Goal: Task Accomplishment & Management: Use online tool/utility

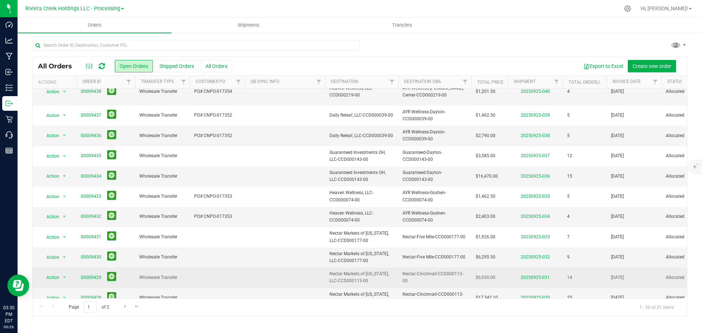
scroll to position [200, 0]
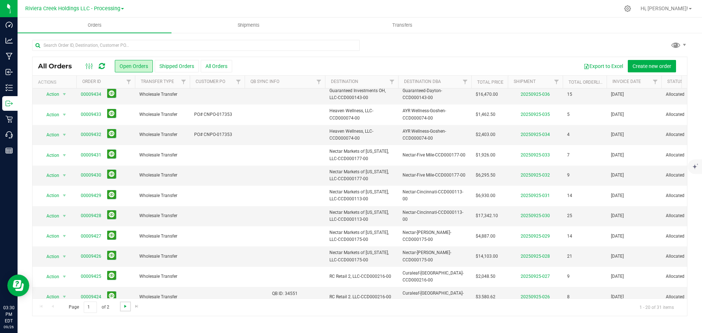
click at [125, 309] on span "Go to the next page" at bounding box center [125, 306] width 6 height 6
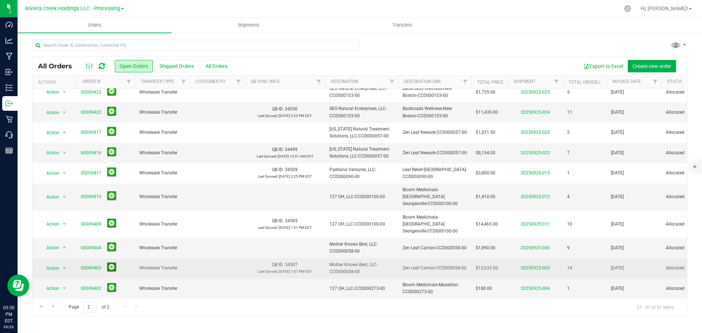
scroll to position [0, 0]
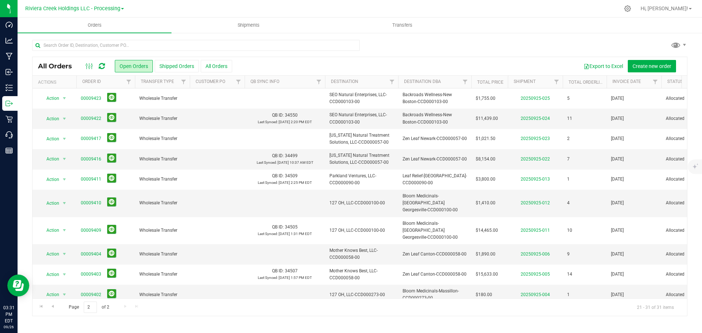
click at [103, 67] on icon at bounding box center [102, 66] width 6 height 7
click at [42, 309] on span "Go to the first page" at bounding box center [41, 306] width 6 height 6
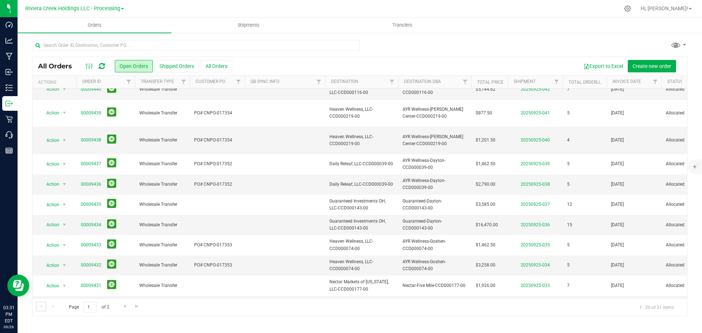
scroll to position [200, 0]
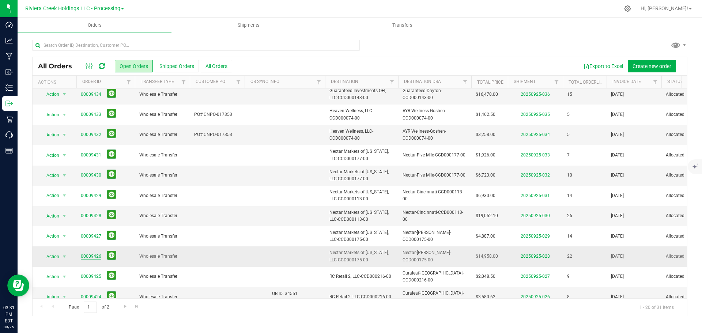
click at [92, 253] on link "00009426" at bounding box center [91, 256] width 20 height 7
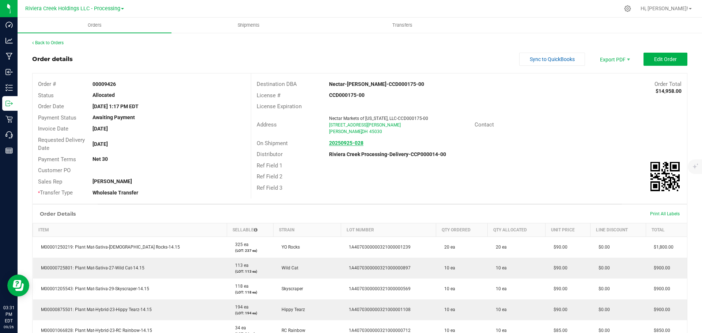
click at [347, 143] on strong "20250925-028" at bounding box center [346, 143] width 34 height 6
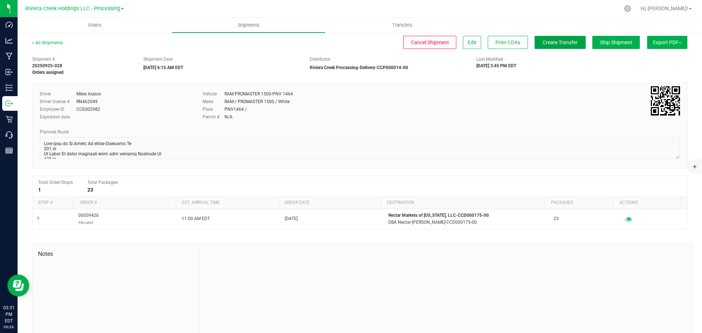
drag, startPoint x: 556, startPoint y: 42, endPoint x: 568, endPoint y: 48, distance: 13.7
click at [556, 42] on span "Create Transfer" at bounding box center [560, 42] width 35 height 6
click at [95, 26] on span "Orders" at bounding box center [95, 25] width 34 height 7
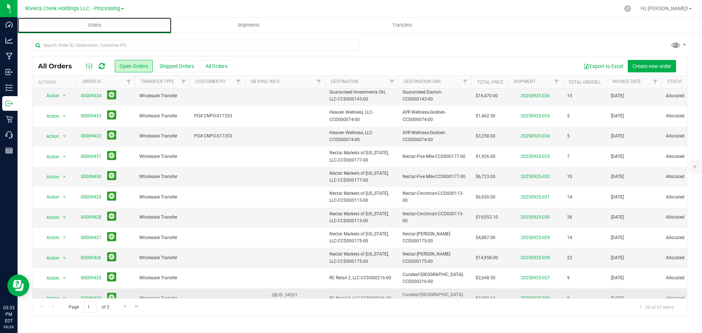
scroll to position [200, 0]
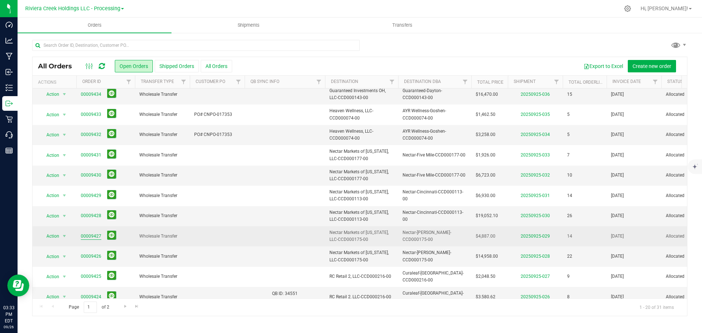
click at [88, 233] on link "00009427" at bounding box center [91, 236] width 20 height 7
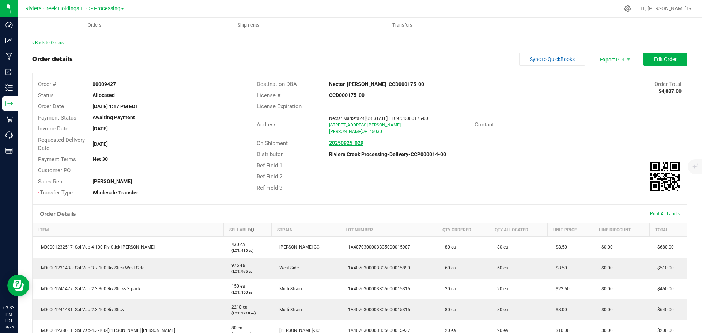
click at [337, 141] on strong "20250925-029" at bounding box center [346, 143] width 34 height 6
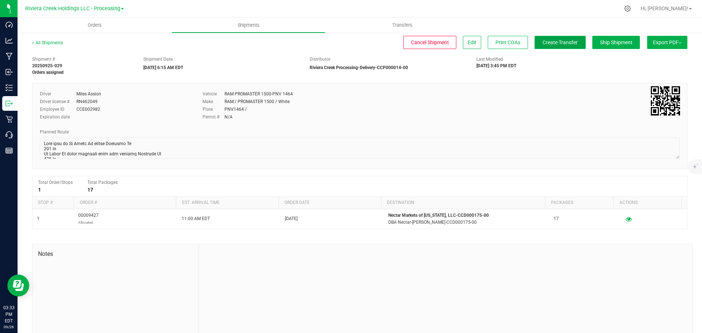
click at [553, 42] on span "Create Transfer" at bounding box center [560, 42] width 35 height 6
click at [95, 23] on span "Orders" at bounding box center [95, 25] width 34 height 7
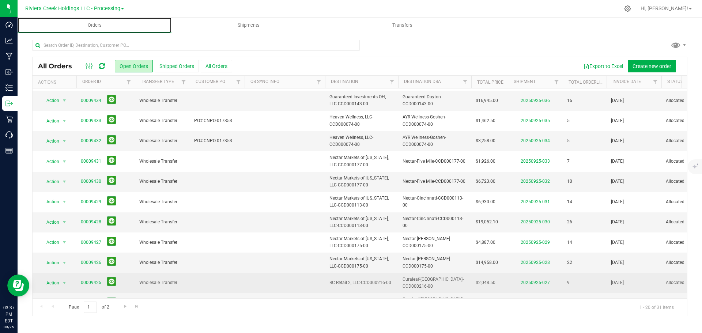
scroll to position [200, 0]
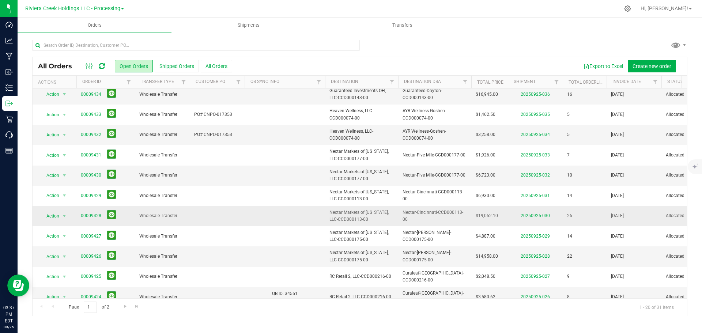
click at [93, 212] on link "00009428" at bounding box center [91, 215] width 20 height 7
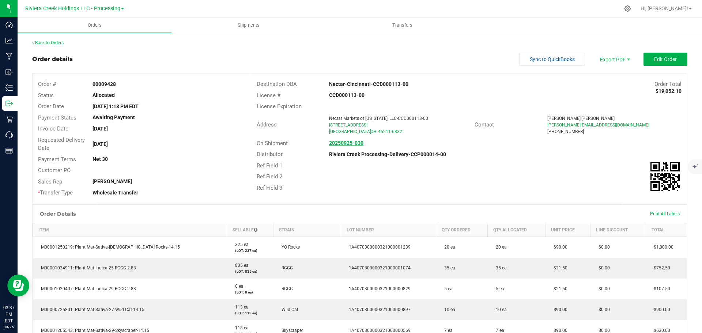
click at [344, 142] on strong "20250925-030" at bounding box center [346, 143] width 34 height 6
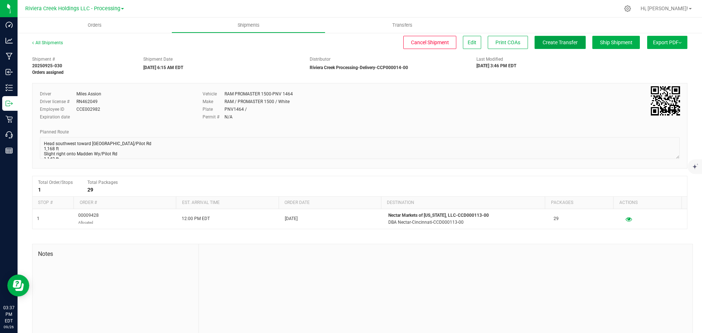
click at [553, 45] on span "Create Transfer" at bounding box center [560, 42] width 35 height 6
click at [99, 25] on span "Orders" at bounding box center [95, 25] width 34 height 7
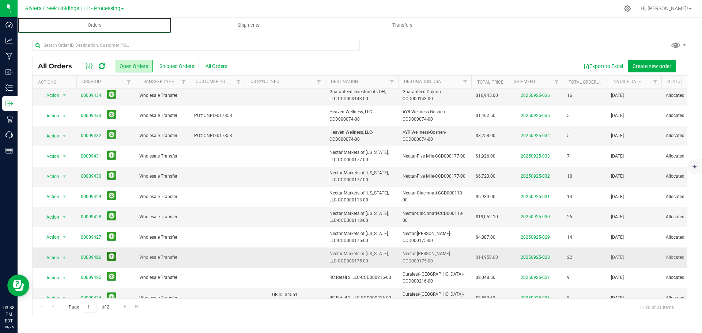
scroll to position [200, 0]
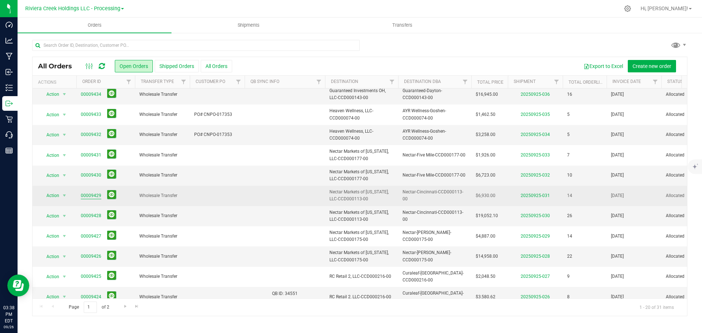
click at [84, 192] on link "00009429" at bounding box center [91, 195] width 20 height 7
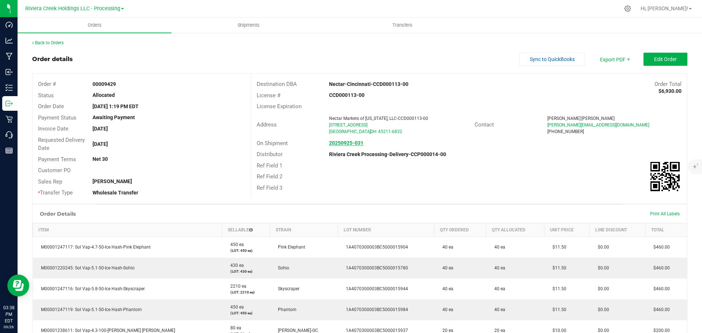
click at [349, 144] on strong "20250925-031" at bounding box center [346, 143] width 34 height 6
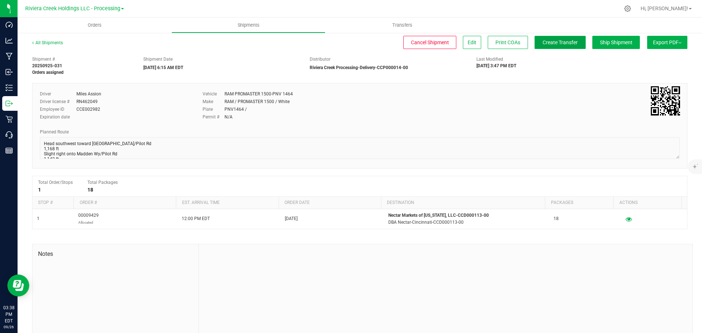
click at [554, 43] on span "Create Transfer" at bounding box center [560, 42] width 35 height 6
click at [51, 42] on link "All Shipments" at bounding box center [47, 42] width 31 height 5
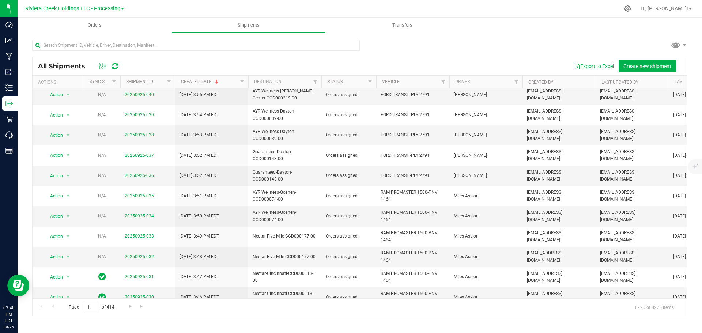
scroll to position [200, 0]
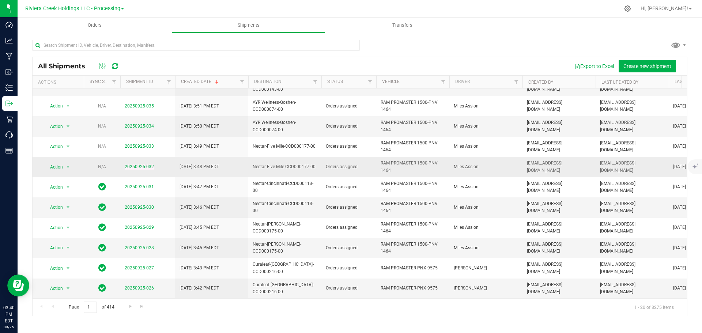
click at [142, 164] on link "20250925-032" at bounding box center [139, 166] width 29 height 5
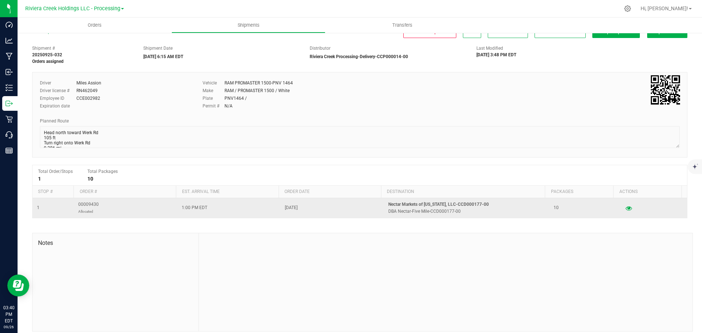
scroll to position [17, 0]
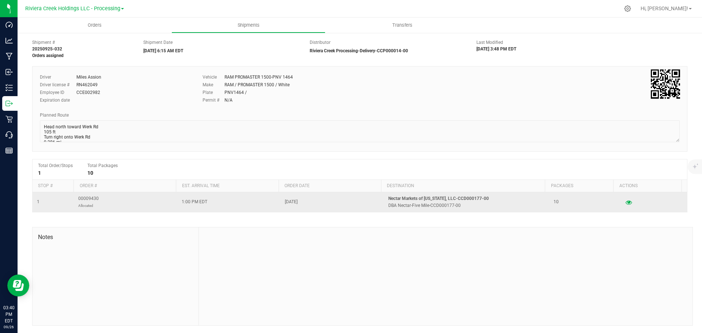
click at [86, 199] on span "00009430 Allocated" at bounding box center [88, 202] width 20 height 14
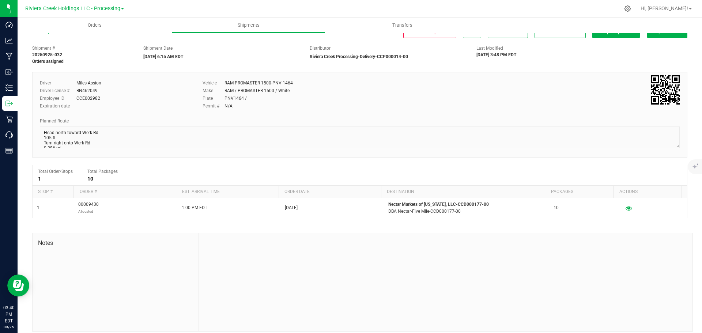
scroll to position [0, 0]
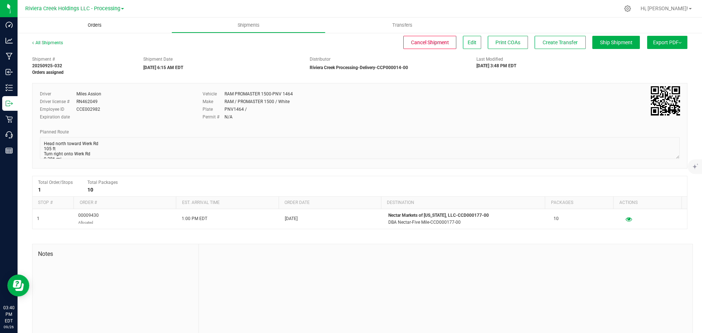
click at [99, 27] on span "Orders" at bounding box center [95, 25] width 34 height 7
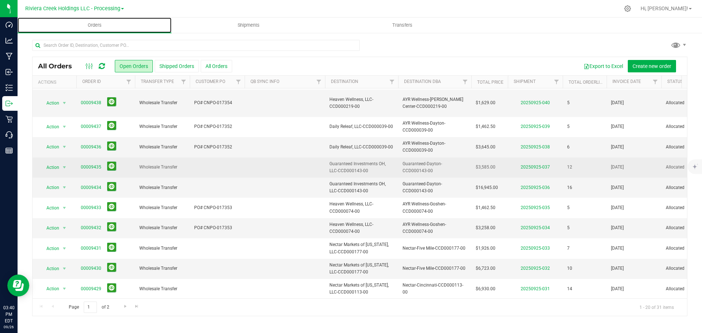
scroll to position [200, 0]
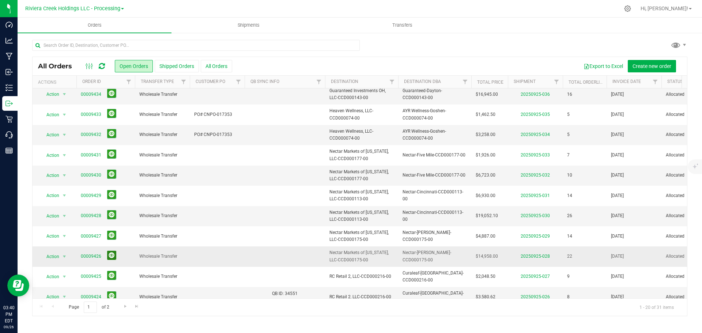
click at [110, 251] on button at bounding box center [111, 255] width 9 height 9
click at [112, 210] on button at bounding box center [111, 214] width 9 height 9
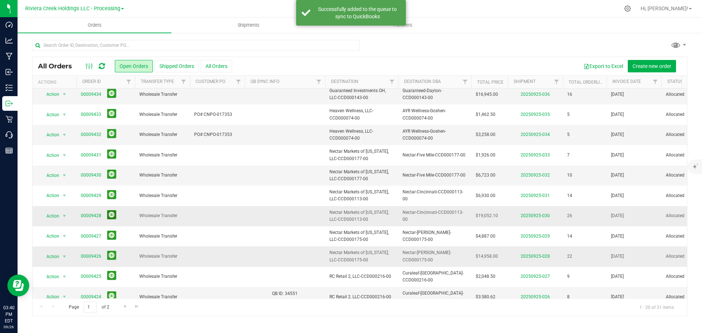
click at [107, 210] on button at bounding box center [111, 214] width 9 height 9
click at [88, 172] on link "00009430" at bounding box center [91, 175] width 20 height 7
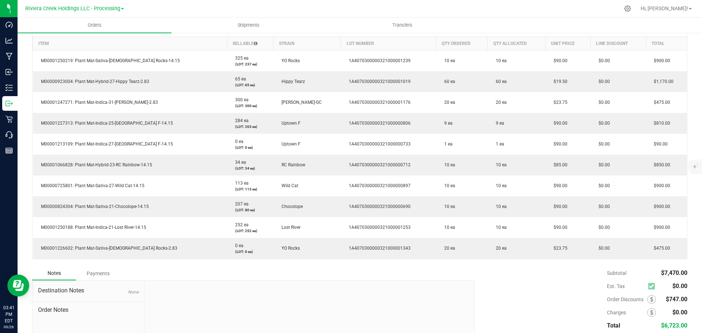
scroll to position [57, 0]
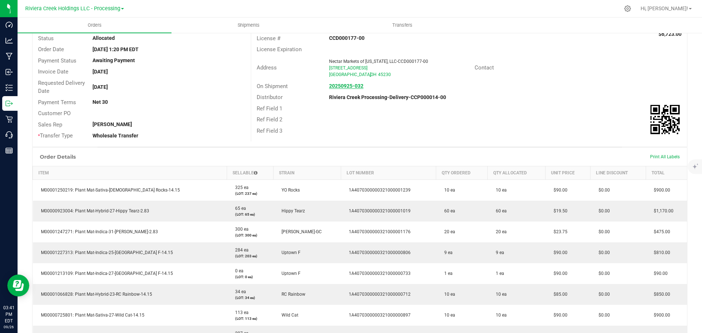
click at [345, 86] on strong "20250925-032" at bounding box center [346, 86] width 34 height 6
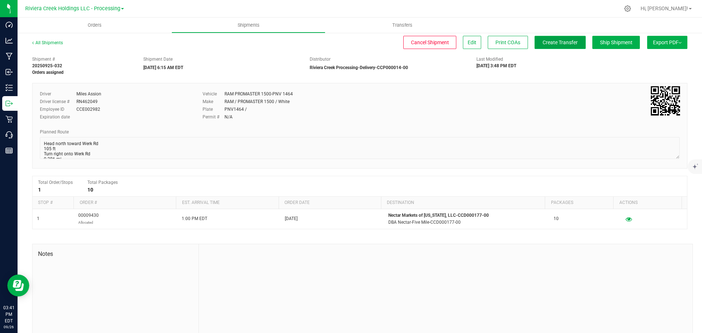
click at [554, 42] on span "Create Transfer" at bounding box center [560, 42] width 35 height 6
click at [90, 24] on span "Orders" at bounding box center [95, 25] width 34 height 7
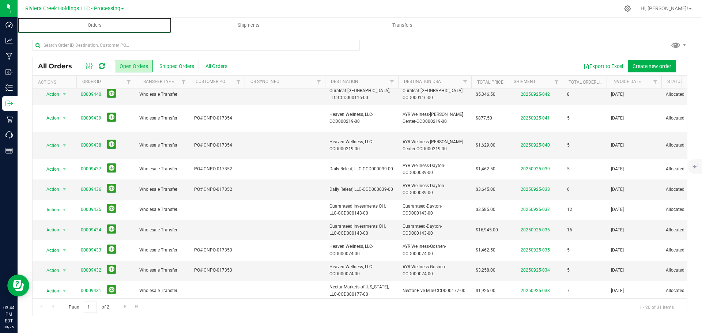
scroll to position [200, 0]
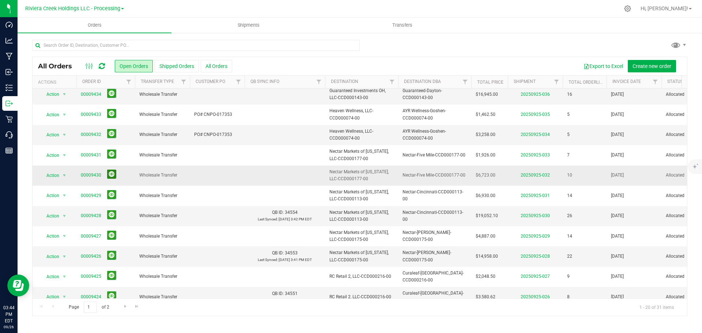
click at [109, 170] on button at bounding box center [111, 174] width 9 height 9
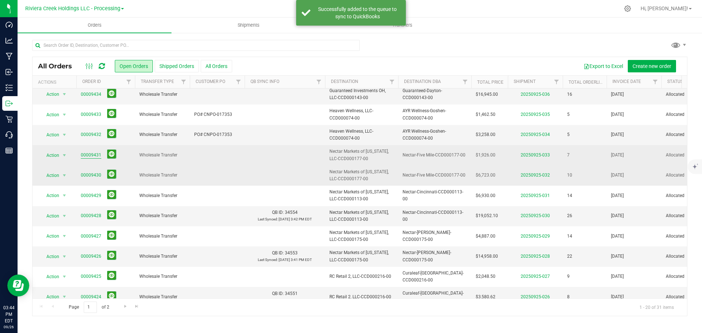
click at [92, 152] on link "00009431" at bounding box center [91, 155] width 20 height 7
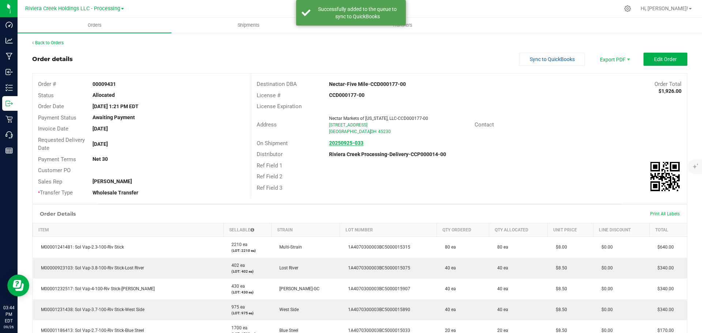
click at [349, 142] on strong "20250925-033" at bounding box center [346, 143] width 34 height 6
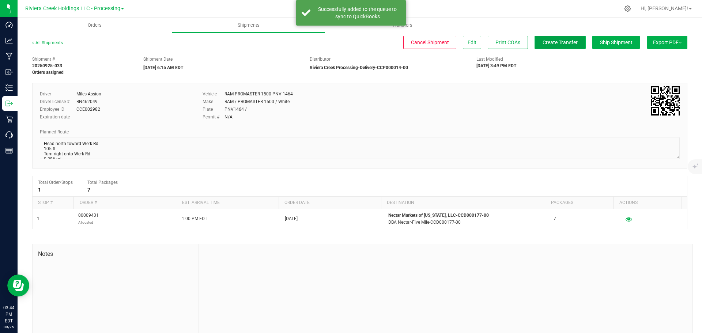
click at [564, 44] on span "Create Transfer" at bounding box center [560, 42] width 35 height 6
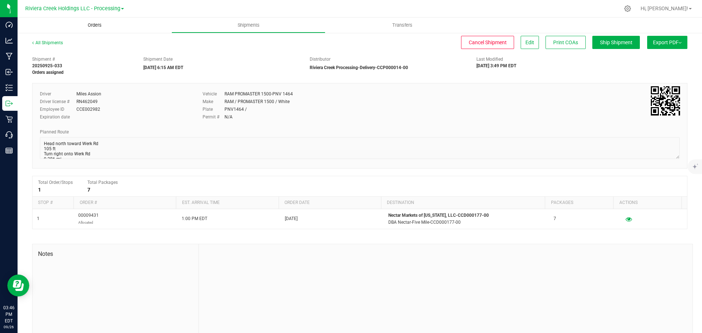
click at [92, 24] on span "Orders" at bounding box center [95, 25] width 34 height 7
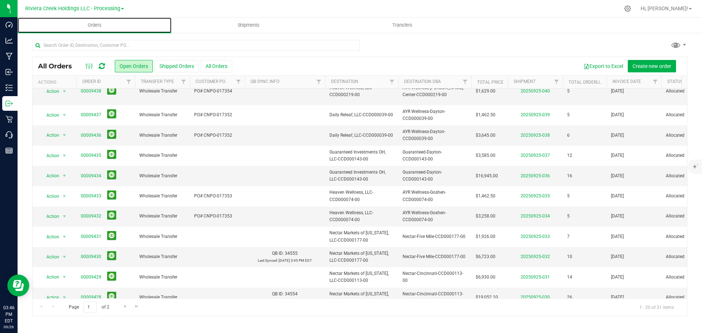
scroll to position [183, 0]
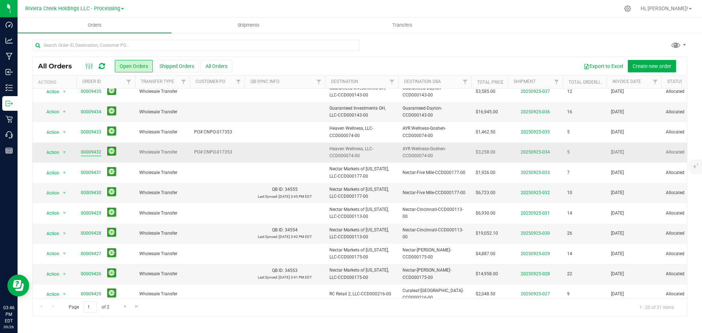
click at [87, 149] on link "00009432" at bounding box center [91, 152] width 20 height 7
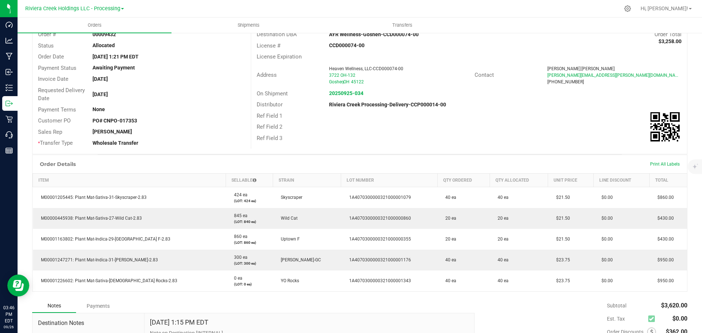
scroll to position [37, 0]
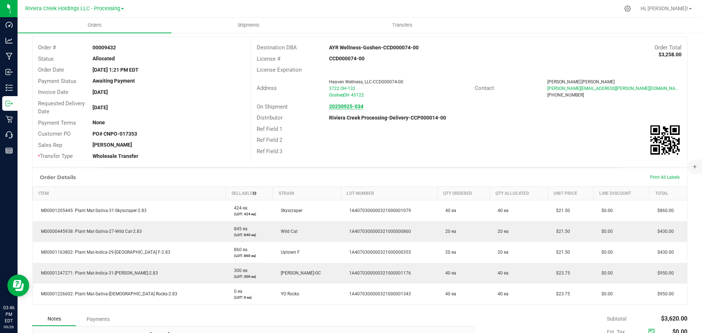
click at [350, 106] on strong "20250925-034" at bounding box center [346, 106] width 34 height 6
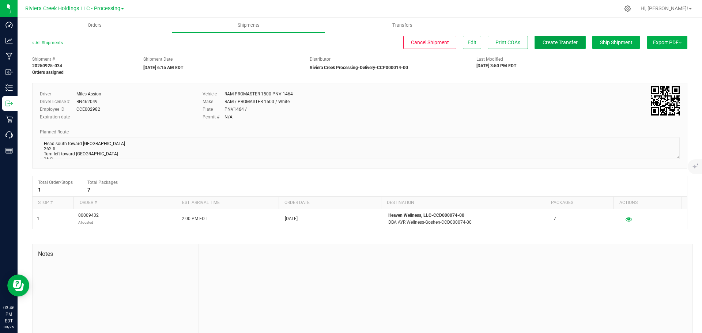
click at [547, 40] on span "Create Transfer" at bounding box center [560, 42] width 35 height 6
click at [98, 26] on span "Orders" at bounding box center [95, 25] width 34 height 7
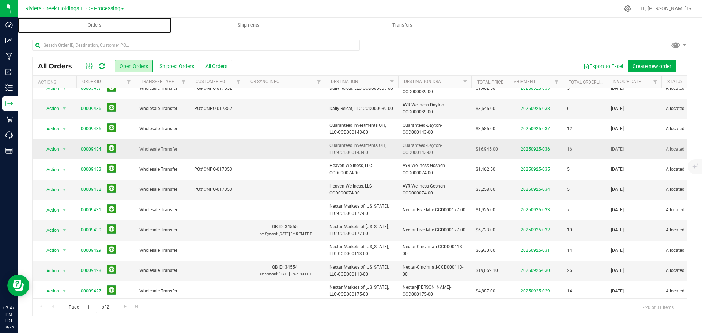
scroll to position [146, 0]
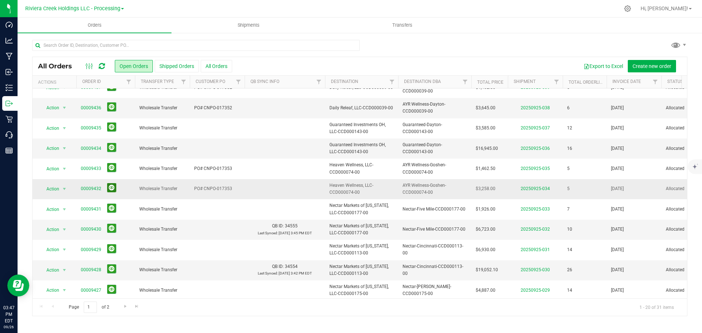
click at [110, 183] on button at bounding box center [111, 187] width 9 height 9
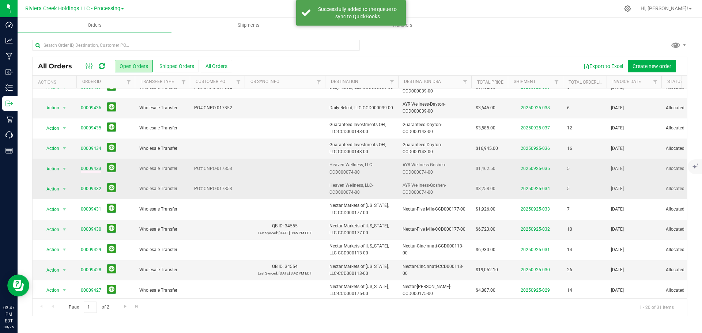
click at [85, 165] on link "00009433" at bounding box center [91, 168] width 20 height 7
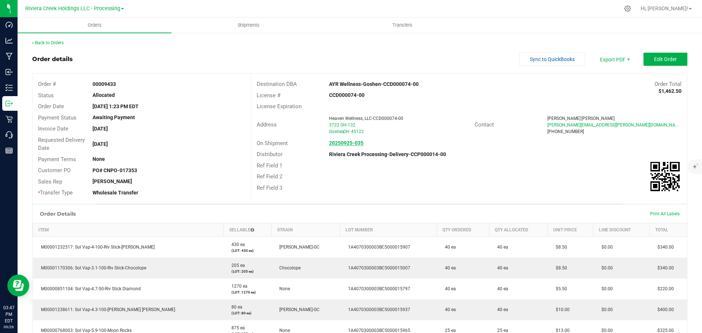
click at [337, 142] on strong "20250925-035" at bounding box center [346, 143] width 34 height 6
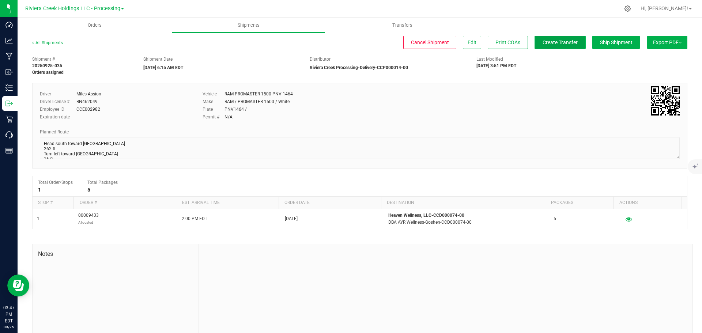
click at [549, 43] on span "Create Transfer" at bounding box center [560, 42] width 35 height 6
click at [97, 25] on span "Orders" at bounding box center [95, 25] width 34 height 7
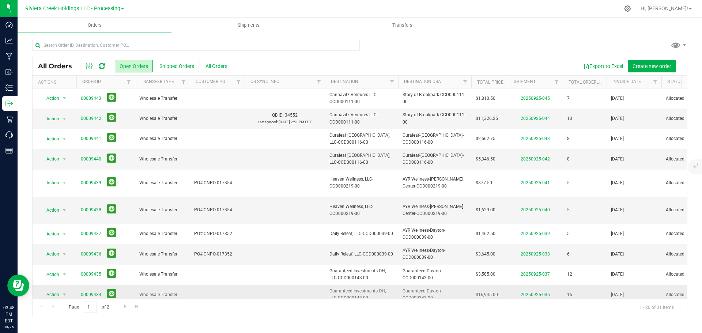
click at [93, 291] on link "00009434" at bounding box center [91, 294] width 20 height 7
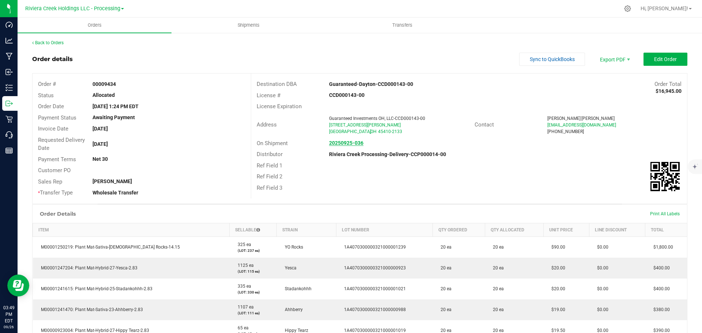
click at [341, 145] on strong "20250925-036" at bounding box center [346, 143] width 34 height 6
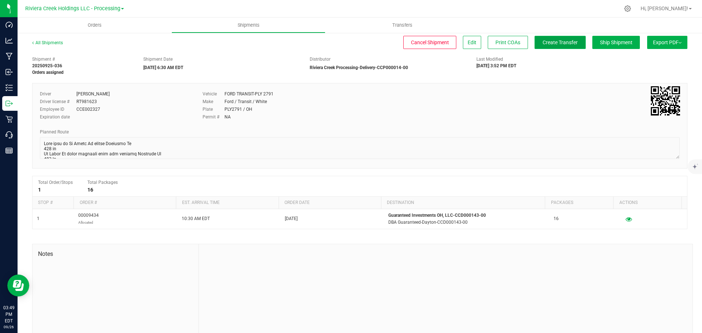
click at [561, 42] on span "Create Transfer" at bounding box center [560, 42] width 35 height 6
click at [88, 25] on span "Orders" at bounding box center [95, 25] width 34 height 7
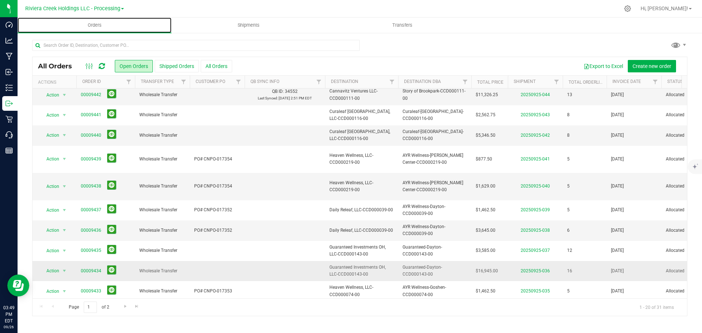
scroll to position [37, 0]
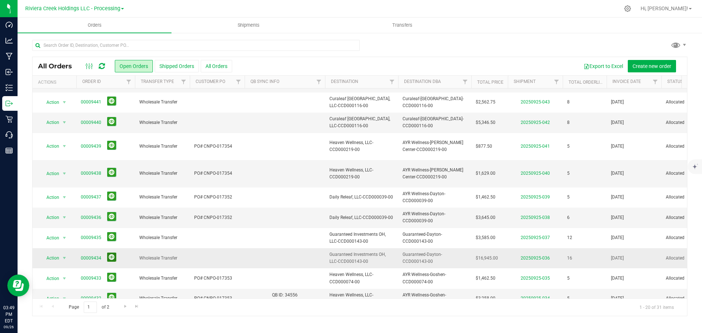
click at [111, 253] on button at bounding box center [111, 257] width 9 height 9
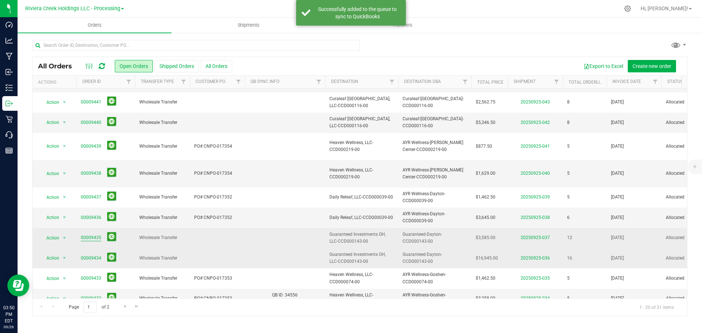
click at [94, 234] on link "00009435" at bounding box center [91, 237] width 20 height 7
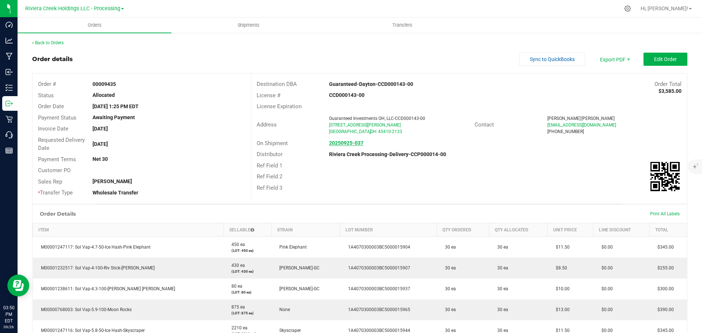
click at [347, 141] on strong "20250925-037" at bounding box center [346, 143] width 34 height 6
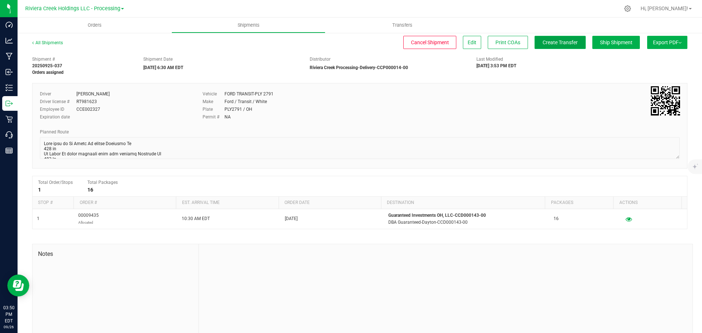
click at [549, 41] on span "Create Transfer" at bounding box center [560, 42] width 35 height 6
click at [95, 26] on span "Orders" at bounding box center [95, 25] width 34 height 7
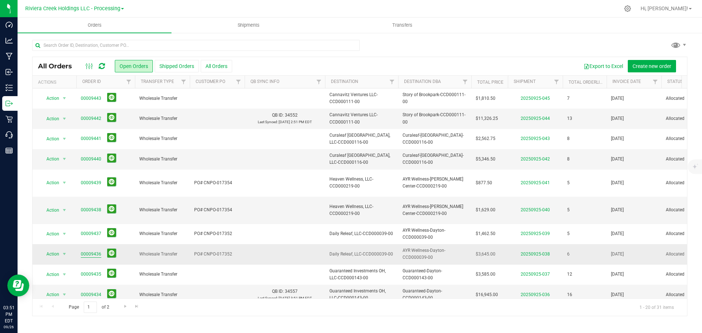
click at [89, 251] on link "00009436" at bounding box center [91, 254] width 20 height 7
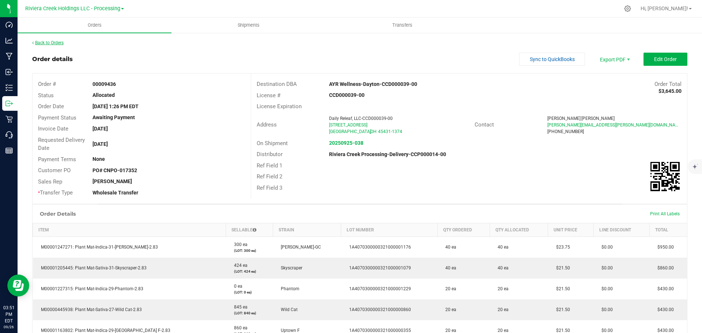
click at [54, 43] on link "Back to Orders" at bounding box center [47, 42] width 31 height 5
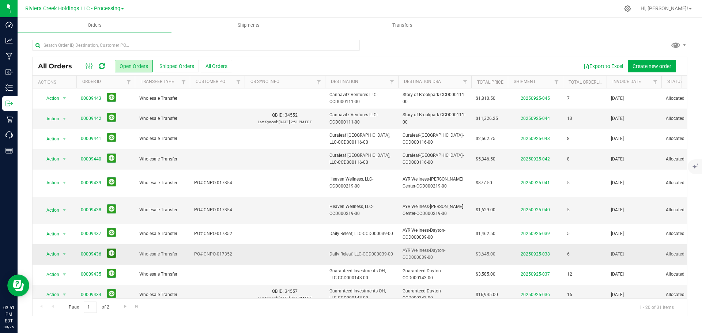
click at [109, 249] on button at bounding box center [111, 253] width 9 height 9
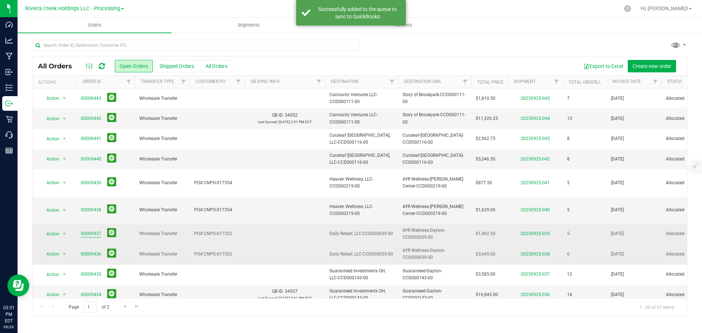
click at [92, 230] on link "00009437" at bounding box center [91, 233] width 20 height 7
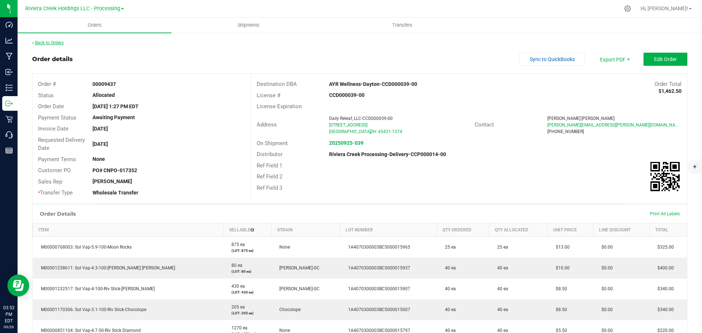
click at [54, 42] on link "Back to Orders" at bounding box center [47, 42] width 31 height 5
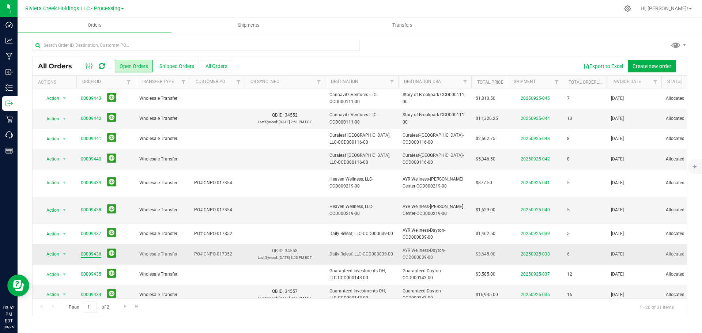
click at [90, 251] on link "00009436" at bounding box center [91, 254] width 20 height 7
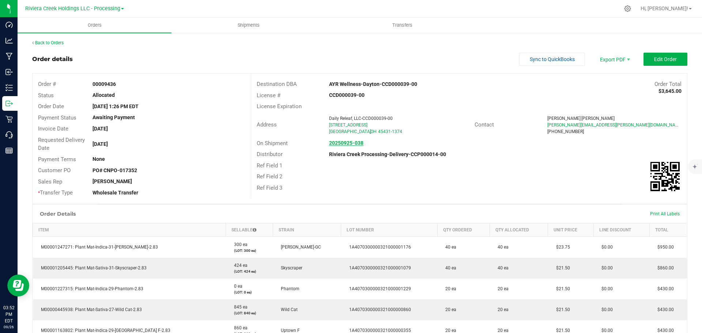
click at [345, 142] on strong "20250925-038" at bounding box center [346, 143] width 34 height 6
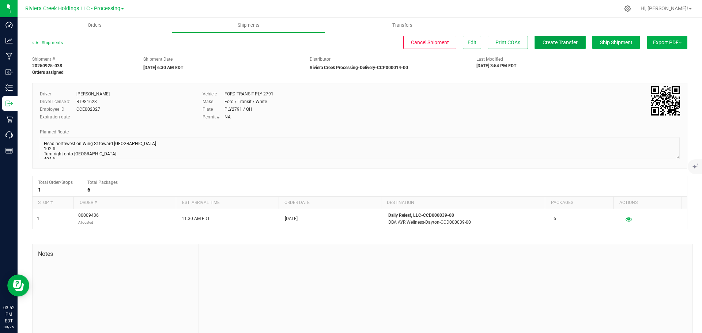
click at [557, 37] on button "Create Transfer" at bounding box center [559, 42] width 51 height 13
click at [90, 26] on span "Orders" at bounding box center [95, 25] width 34 height 7
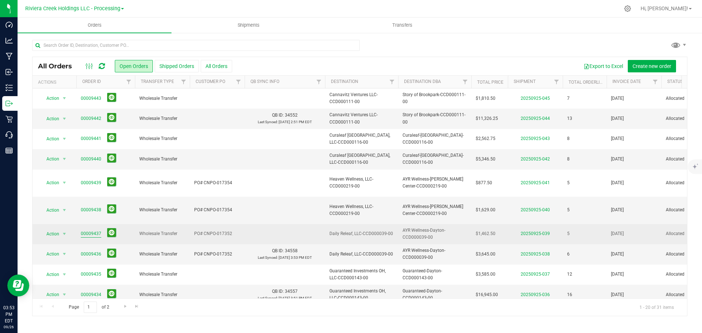
click at [95, 230] on link "00009437" at bounding box center [91, 233] width 20 height 7
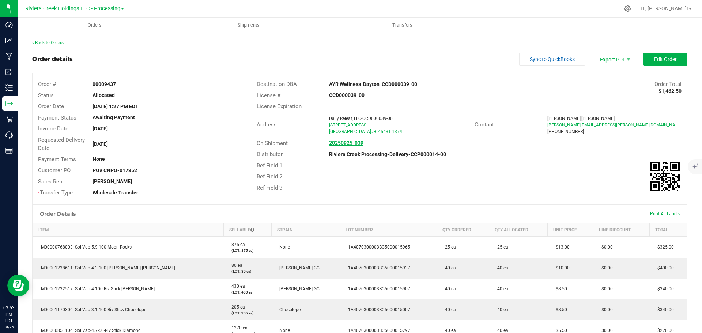
click at [337, 145] on strong "20250925-039" at bounding box center [346, 143] width 34 height 6
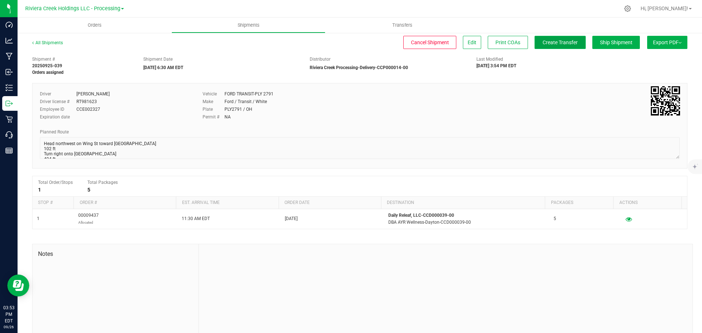
click at [547, 43] on span "Create Transfer" at bounding box center [560, 42] width 35 height 6
click at [98, 25] on span "Orders" at bounding box center [95, 25] width 34 height 7
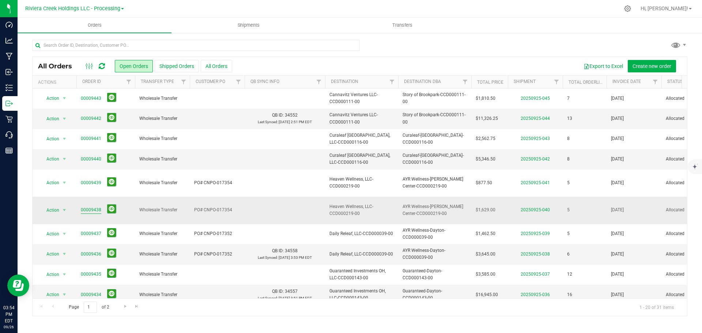
click at [88, 207] on link "00009438" at bounding box center [91, 210] width 20 height 7
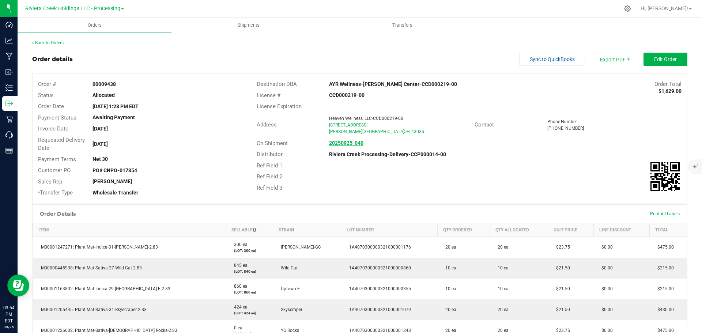
click at [343, 142] on strong "20250925-040" at bounding box center [346, 143] width 34 height 6
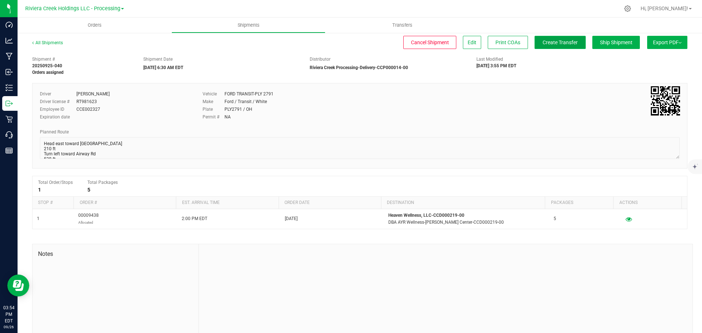
click at [548, 39] on span "Create Transfer" at bounding box center [560, 42] width 35 height 6
click at [94, 23] on span "Orders" at bounding box center [95, 25] width 34 height 7
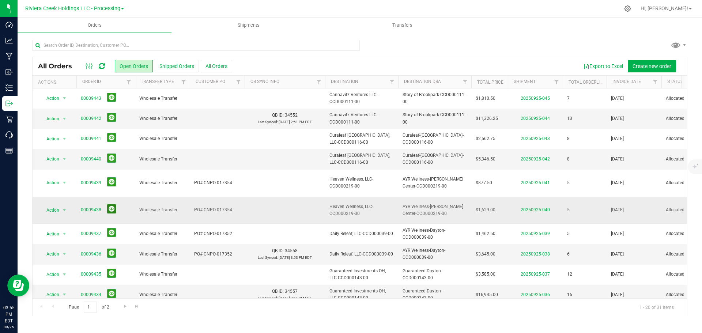
click at [112, 204] on button at bounding box center [111, 208] width 9 height 9
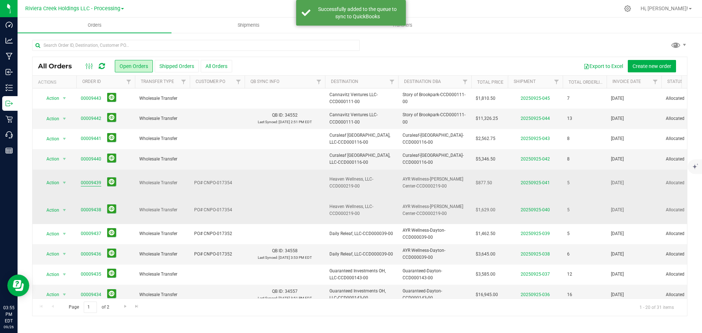
click at [92, 181] on link "00009439" at bounding box center [91, 183] width 20 height 7
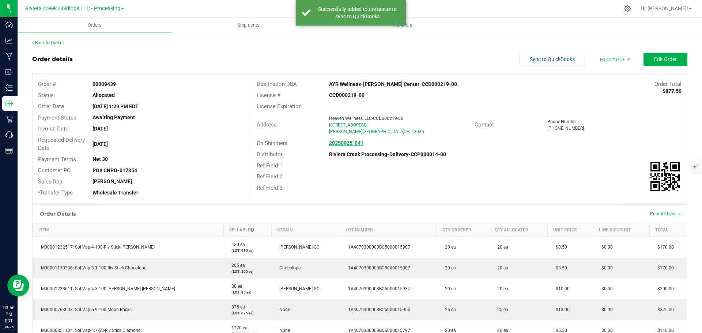
click at [339, 146] on link "20250925-041" at bounding box center [346, 143] width 34 height 6
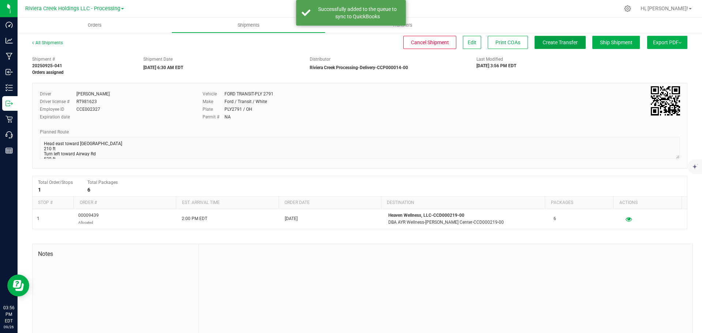
click at [554, 37] on button "Create Transfer" at bounding box center [559, 42] width 51 height 13
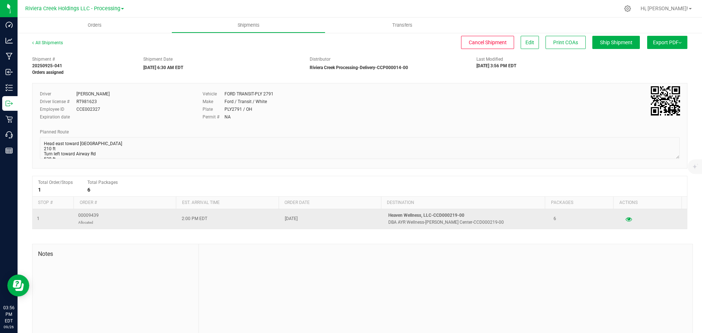
click at [85, 218] on span "00009439 Allocated" at bounding box center [88, 219] width 20 height 14
click at [625, 222] on icon "button" at bounding box center [628, 218] width 7 height 5
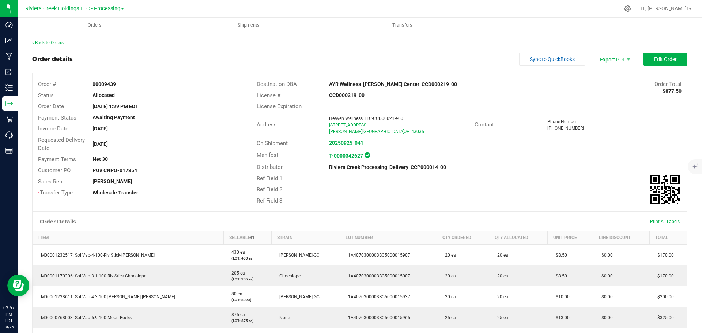
click at [53, 41] on link "Back to Orders" at bounding box center [47, 42] width 31 height 5
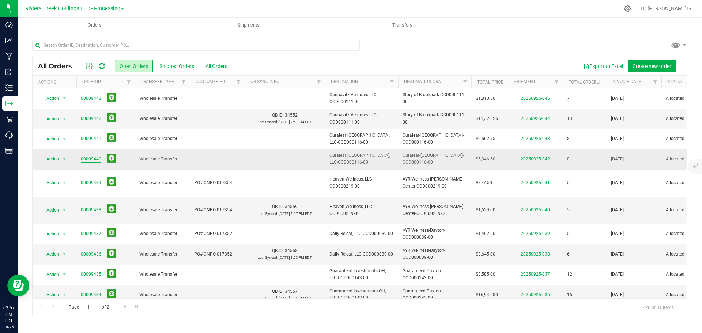
click at [88, 160] on link "00009440" at bounding box center [91, 159] width 20 height 7
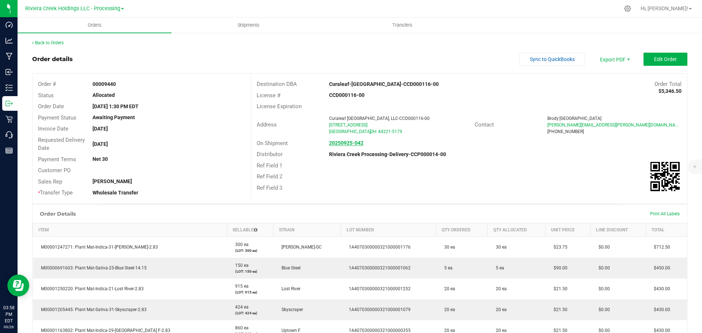
click at [343, 143] on strong "20250925-042" at bounding box center [346, 143] width 34 height 6
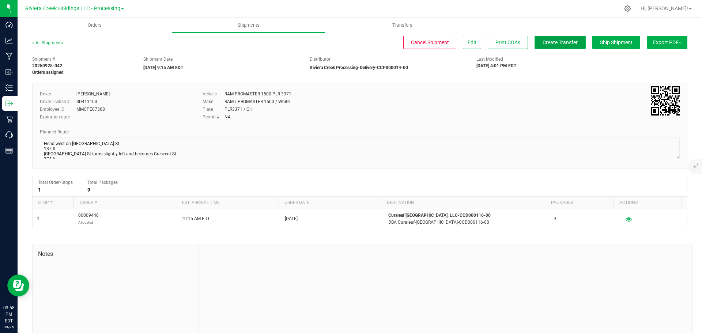
click at [555, 38] on button "Create Transfer" at bounding box center [559, 42] width 51 height 13
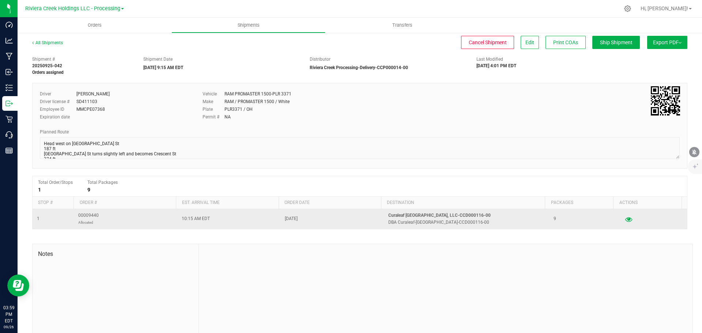
click at [622, 215] on button "button" at bounding box center [628, 219] width 13 height 12
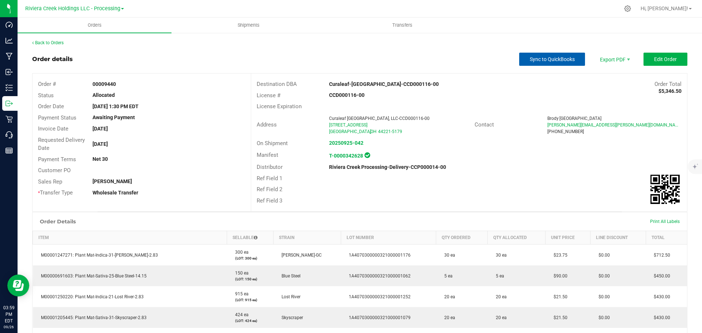
click at [556, 59] on span "Sync to QuickBooks" at bounding box center [552, 59] width 45 height 6
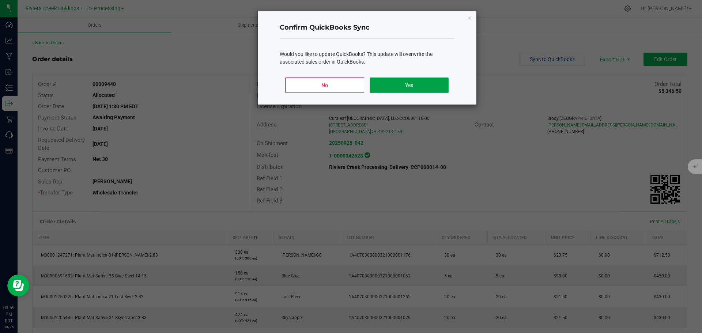
click at [416, 89] on button "Yes" at bounding box center [409, 85] width 79 height 15
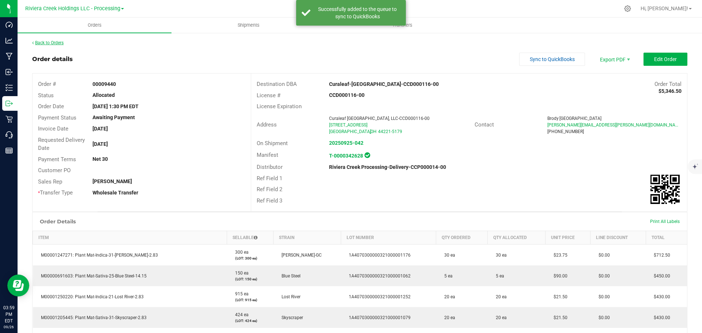
click at [54, 44] on link "Back to Orders" at bounding box center [47, 42] width 31 height 5
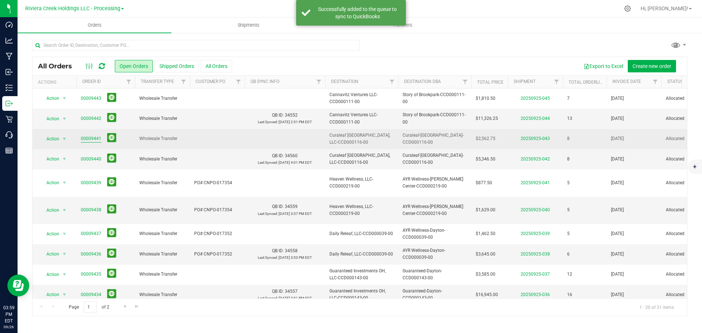
click at [83, 137] on link "00009441" at bounding box center [91, 138] width 20 height 7
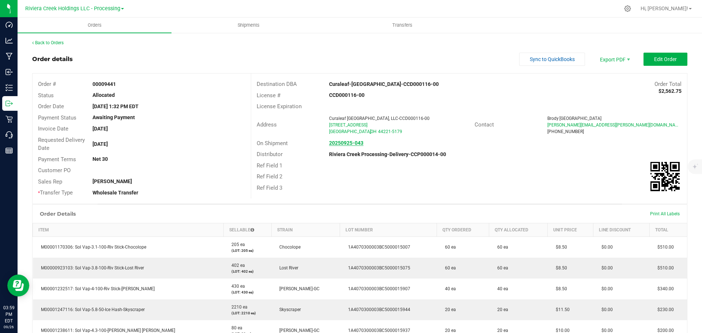
click at [338, 143] on strong "20250925-043" at bounding box center [346, 143] width 34 height 6
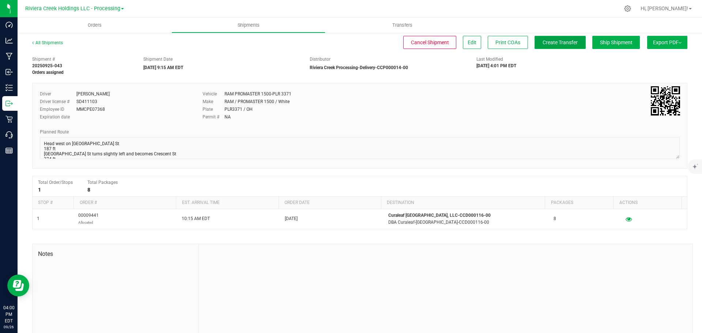
click at [558, 44] on span "Create Transfer" at bounding box center [560, 42] width 35 height 6
click at [96, 24] on span "Orders" at bounding box center [95, 25] width 34 height 7
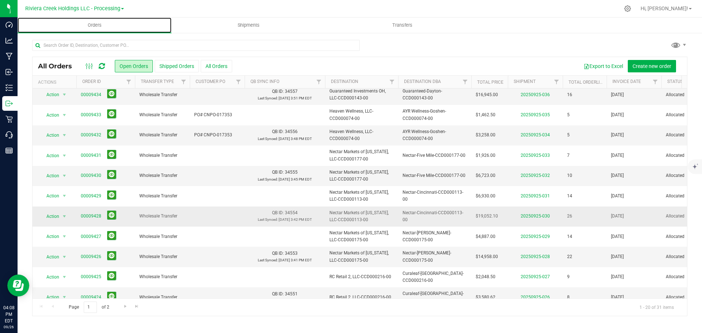
scroll to position [200, 0]
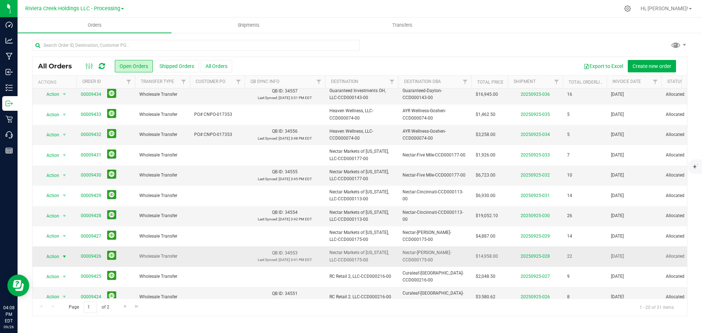
click at [64, 254] on span "select" at bounding box center [64, 257] width 6 height 6
click at [63, 219] on li "Print invoice" at bounding box center [67, 219] width 55 height 11
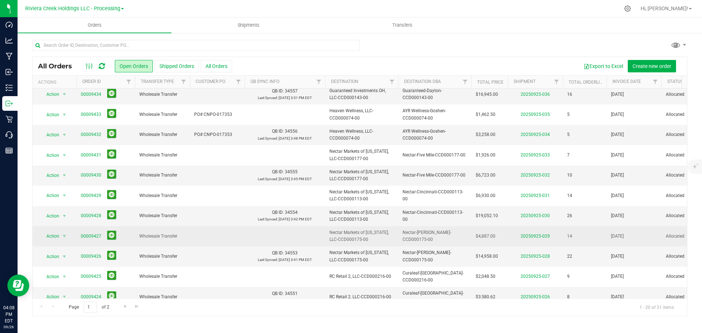
click at [62, 226] on td "Action Action Cancel order Clone order Edit order Mark as fully paid Order audi…" at bounding box center [55, 236] width 44 height 20
click at [63, 231] on span "select" at bounding box center [64, 236] width 9 height 10
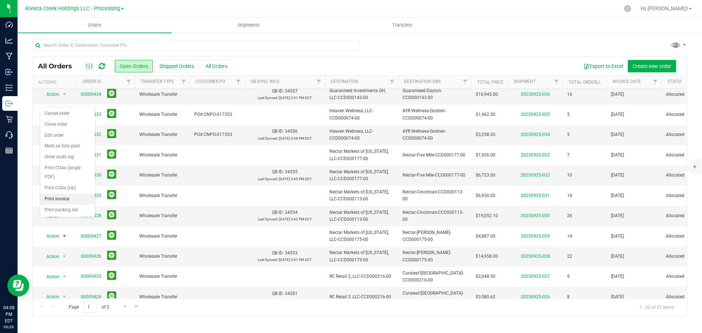
click at [63, 200] on li "Print invoice" at bounding box center [67, 199] width 55 height 11
click at [65, 213] on span "select" at bounding box center [64, 216] width 6 height 6
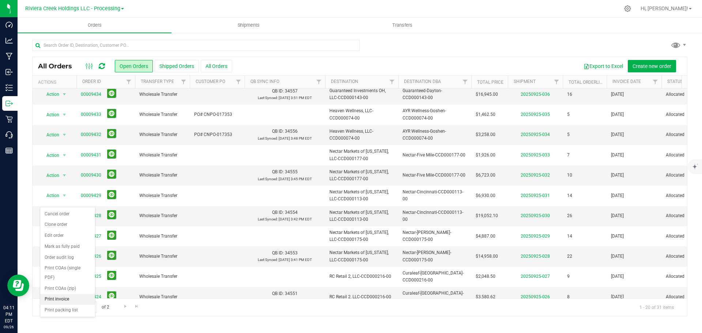
click at [55, 300] on li "Print invoice" at bounding box center [67, 299] width 55 height 11
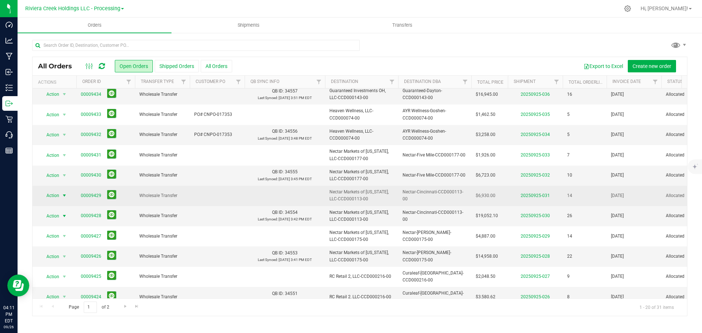
click at [62, 193] on span "select" at bounding box center [64, 196] width 6 height 6
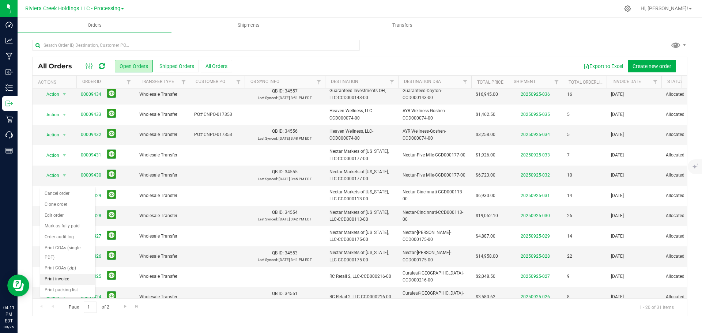
click at [54, 278] on li "Print invoice" at bounding box center [67, 279] width 55 height 11
click at [64, 173] on span "select" at bounding box center [64, 176] width 6 height 6
click at [60, 260] on li "Print invoice" at bounding box center [67, 259] width 55 height 11
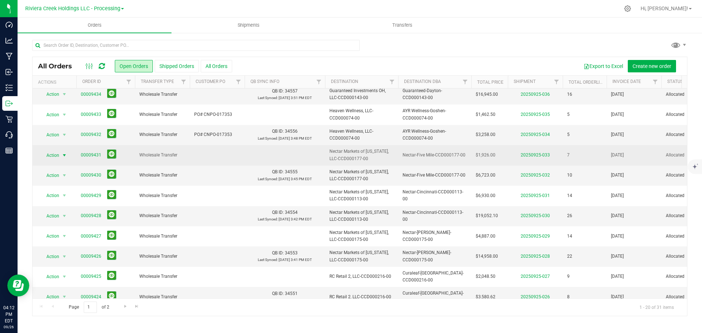
click at [63, 152] on span "select" at bounding box center [64, 155] width 6 height 6
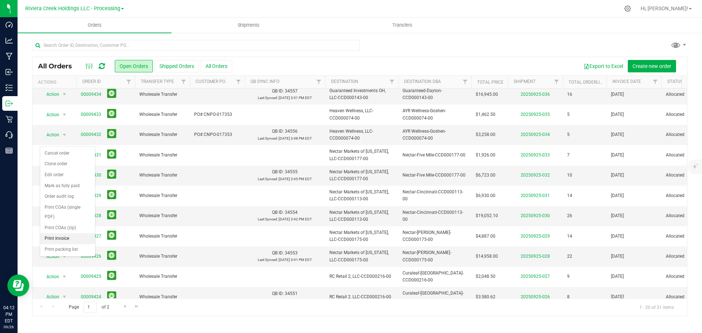
click at [63, 240] on li "Print invoice" at bounding box center [67, 238] width 55 height 11
click at [64, 132] on span "select" at bounding box center [64, 135] width 6 height 6
click at [58, 217] on li "Print invoice" at bounding box center [67, 218] width 55 height 11
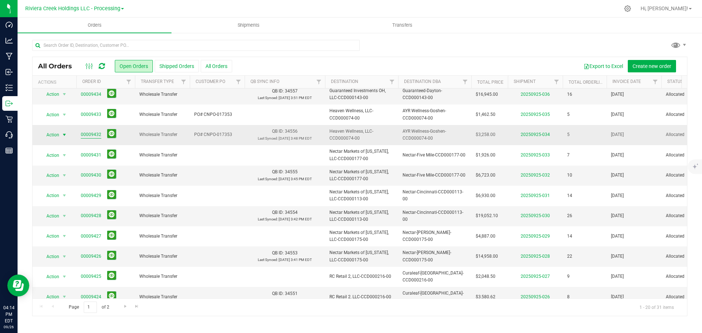
click at [93, 131] on link "00009432" at bounding box center [91, 134] width 20 height 7
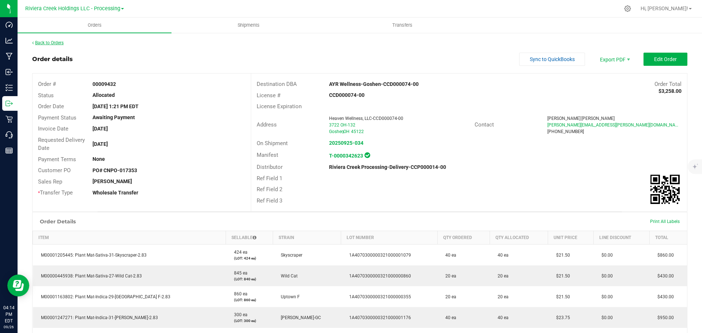
click at [58, 44] on link "Back to Orders" at bounding box center [47, 42] width 31 height 5
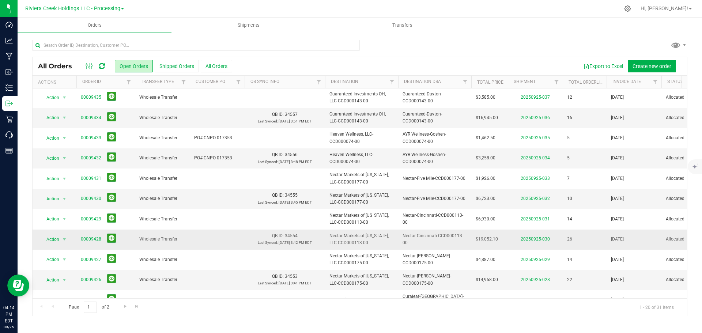
scroll to position [183, 0]
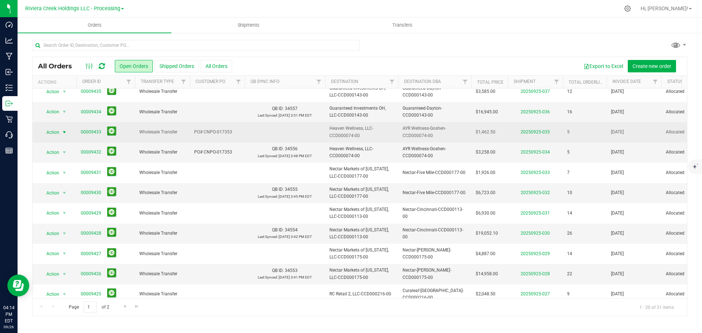
click at [62, 129] on span "select" at bounding box center [64, 132] width 6 height 6
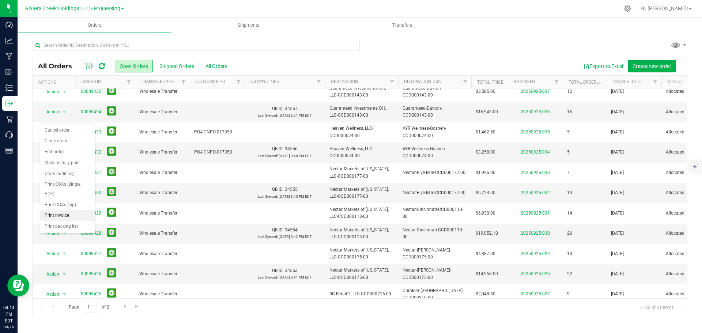
click at [65, 219] on li "Print invoice" at bounding box center [67, 215] width 55 height 11
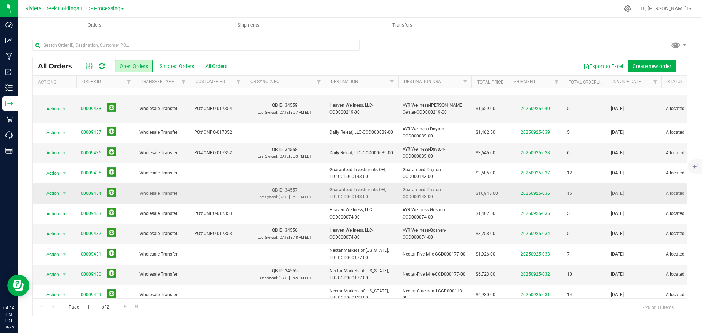
scroll to position [73, 0]
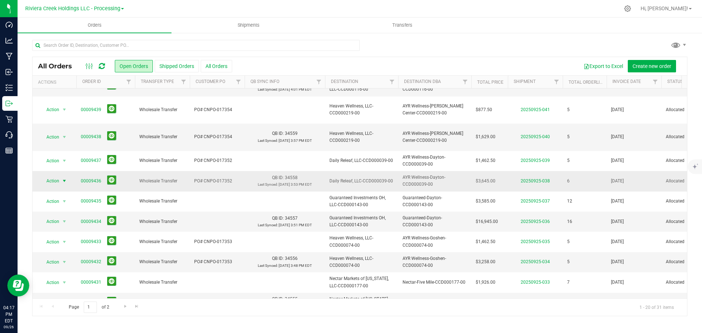
click at [65, 178] on span "select" at bounding box center [64, 181] width 6 height 6
click at [61, 261] on li "Print invoice" at bounding box center [67, 264] width 55 height 11
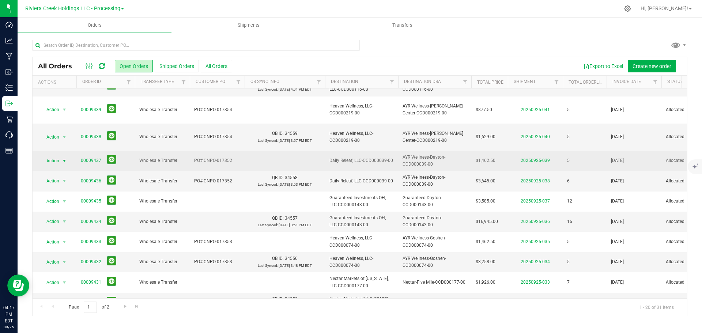
click at [66, 158] on span "select" at bounding box center [64, 161] width 6 height 6
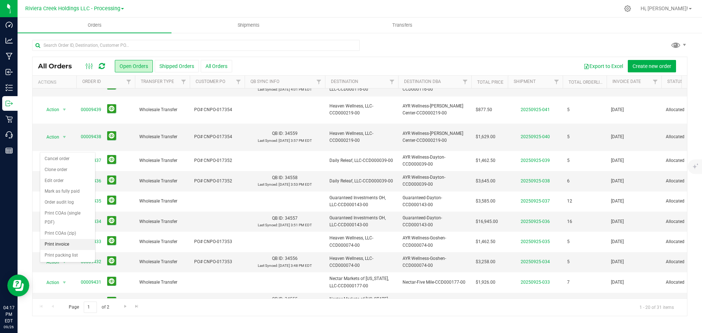
click at [65, 246] on li "Print invoice" at bounding box center [67, 244] width 55 height 11
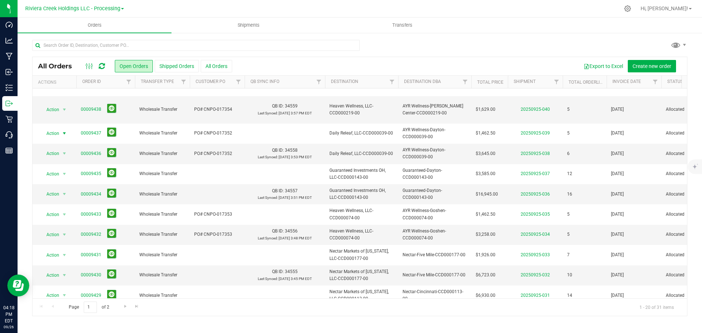
scroll to position [0, 0]
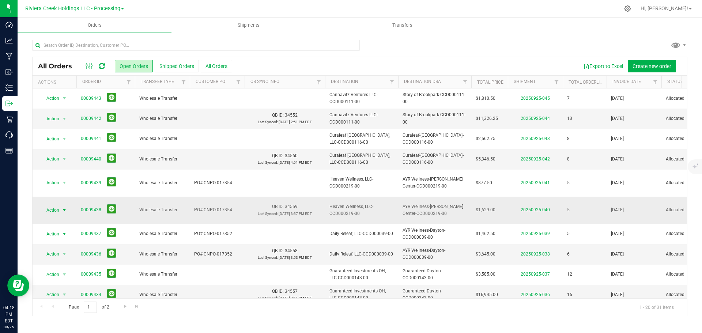
click at [67, 207] on span "select" at bounding box center [64, 210] width 6 height 6
click at [61, 295] on li "Print invoice" at bounding box center [67, 297] width 55 height 11
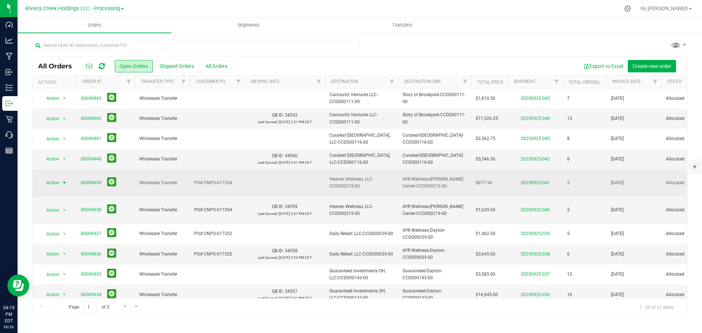
click at [63, 180] on span "select" at bounding box center [64, 183] width 6 height 6
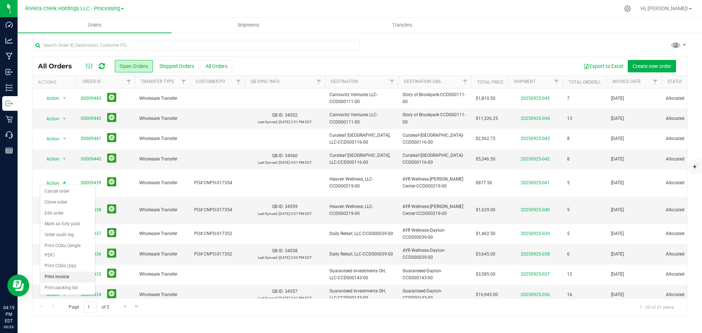
click at [59, 275] on li "Print invoice" at bounding box center [67, 277] width 55 height 11
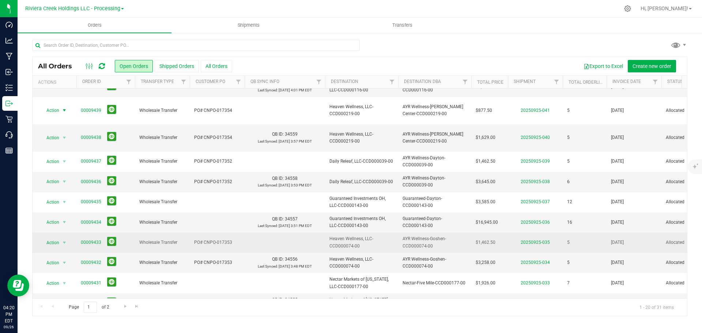
scroll to position [73, 0]
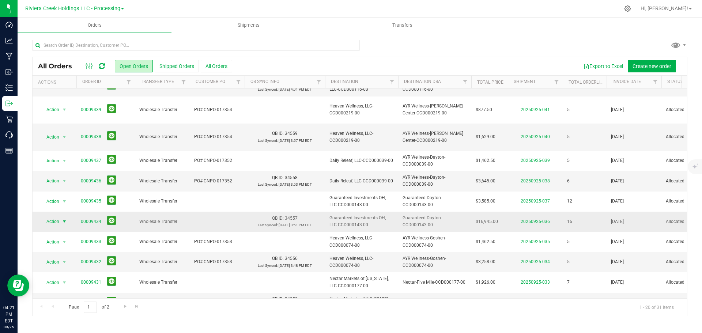
click at [63, 219] on span "select" at bounding box center [64, 222] width 6 height 6
click at [52, 305] on li "Print invoice" at bounding box center [67, 305] width 55 height 11
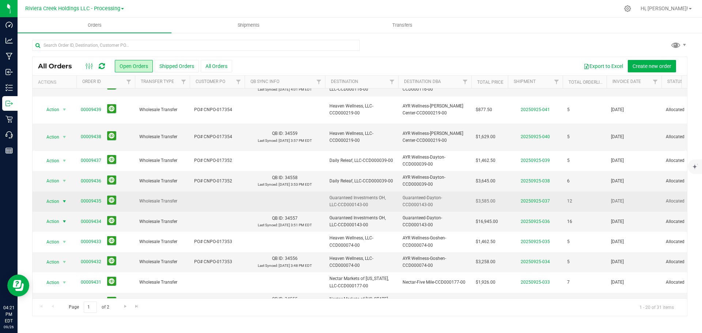
click at [64, 199] on span "select" at bounding box center [64, 202] width 6 height 6
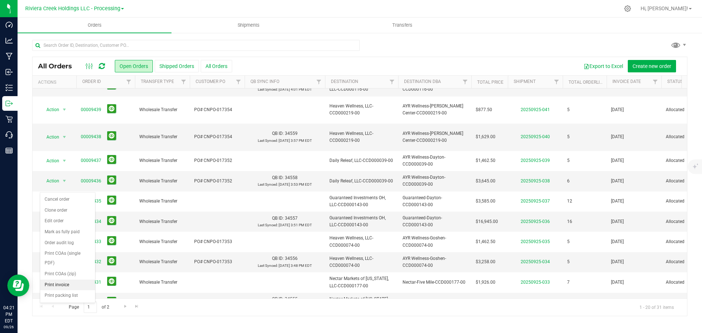
click at [60, 285] on li "Print invoice" at bounding box center [67, 285] width 55 height 11
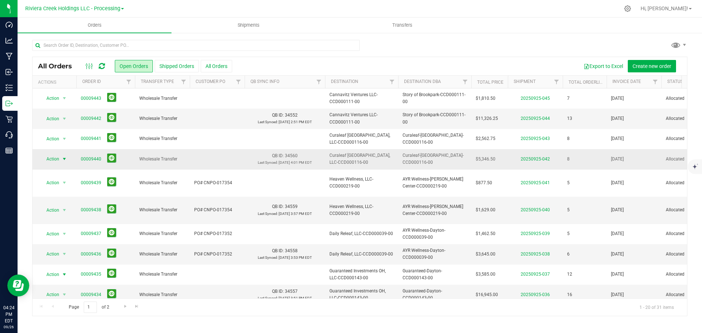
click at [65, 162] on span "select" at bounding box center [64, 159] width 6 height 6
click at [68, 258] on li "Print invoice" at bounding box center [67, 257] width 55 height 11
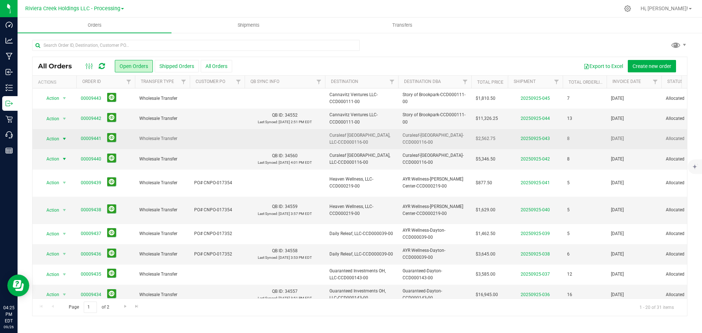
click at [63, 138] on span "select" at bounding box center [64, 139] width 6 height 6
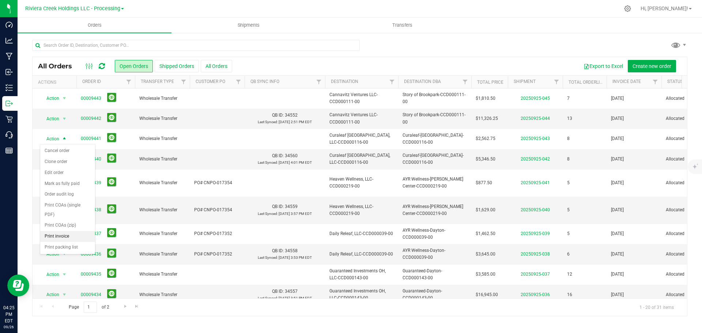
click at [64, 240] on li "Print invoice" at bounding box center [67, 236] width 55 height 11
